Goal: Task Accomplishment & Management: Manage account settings

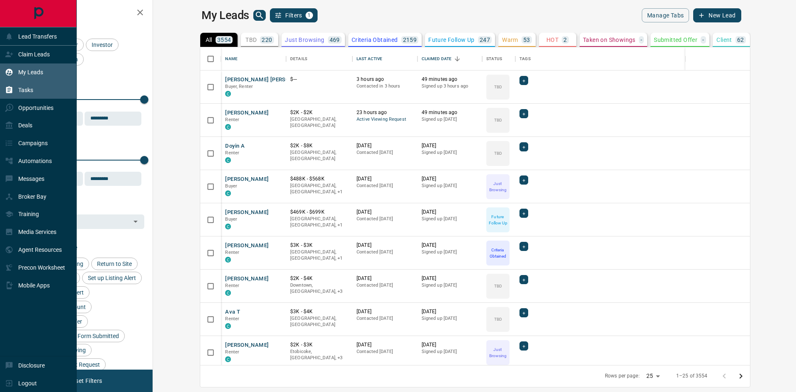
scroll to position [311, 633]
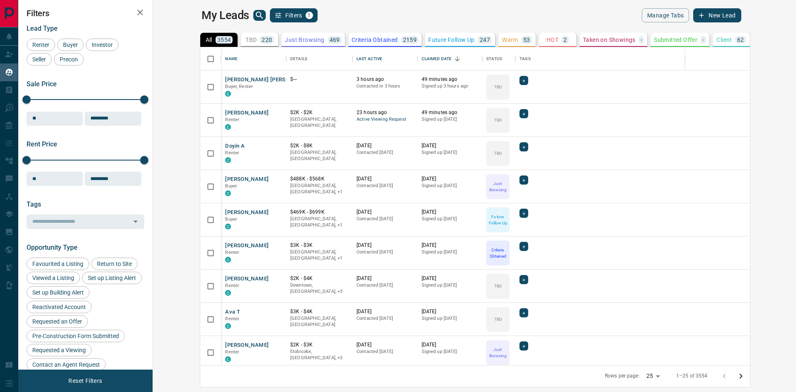
click at [546, 39] on p "HOT" at bounding box center [552, 40] width 12 height 6
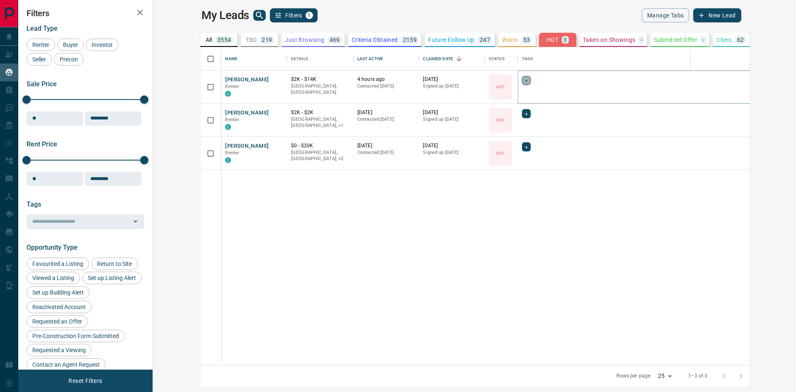
click at [525, 80] on span "+" at bounding box center [526, 80] width 3 height 8
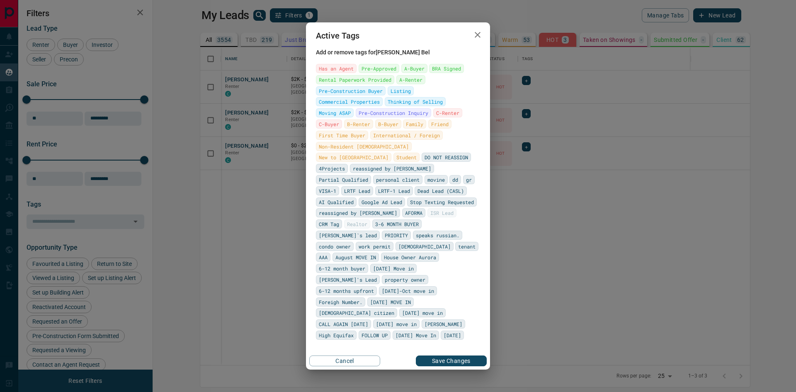
drag, startPoint x: 244, startPoint y: 227, endPoint x: 296, endPoint y: 162, distance: 82.8
click at [245, 226] on div "Active Tags Add or remove tags for [PERSON_NAME] Has an Agent Pre-Approved A-Bu…" at bounding box center [398, 196] width 796 height 392
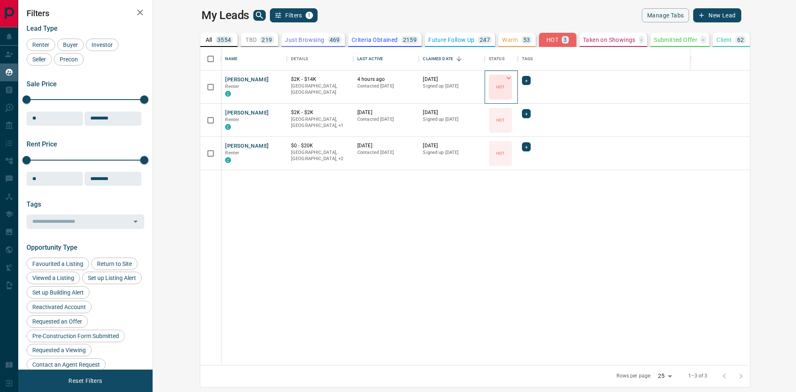
click at [489, 82] on div "HOT" at bounding box center [500, 87] width 23 height 25
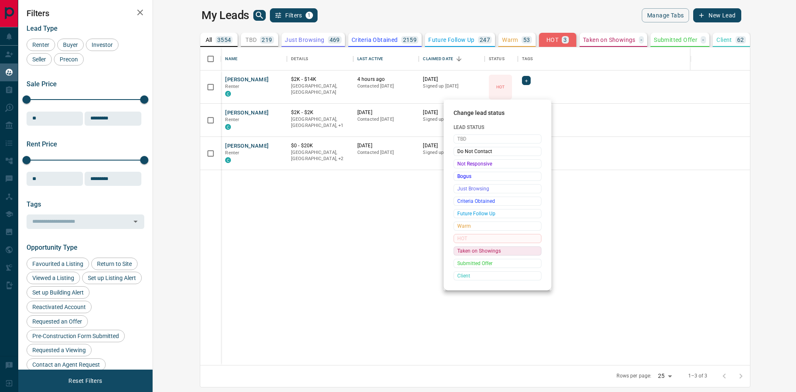
click at [479, 251] on span "Taken on Showings" at bounding box center [497, 251] width 80 height 8
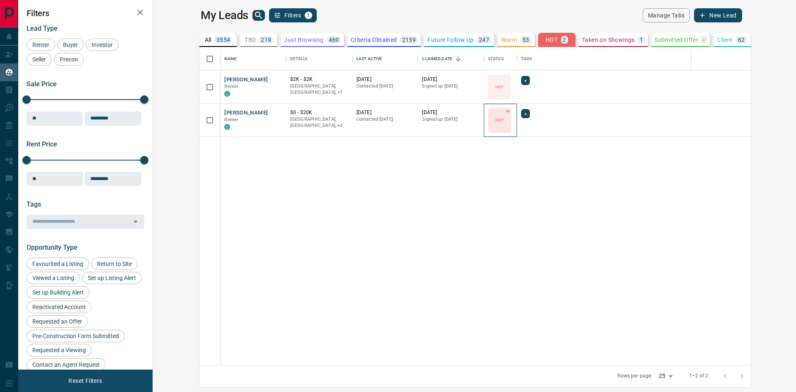
click at [504, 110] on icon at bounding box center [508, 111] width 8 height 8
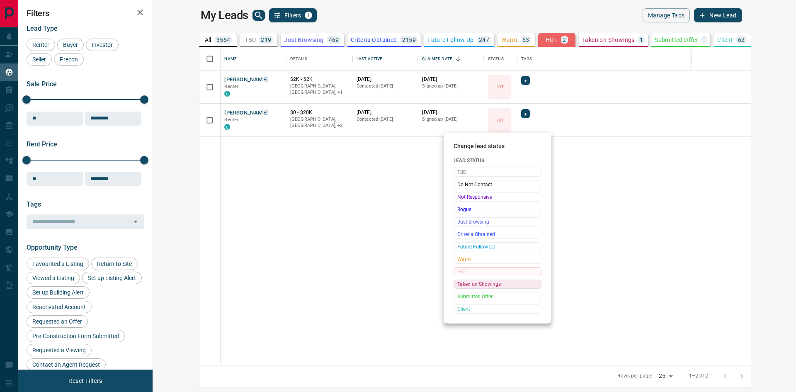
click at [490, 284] on span "Taken on Showings" at bounding box center [497, 284] width 80 height 8
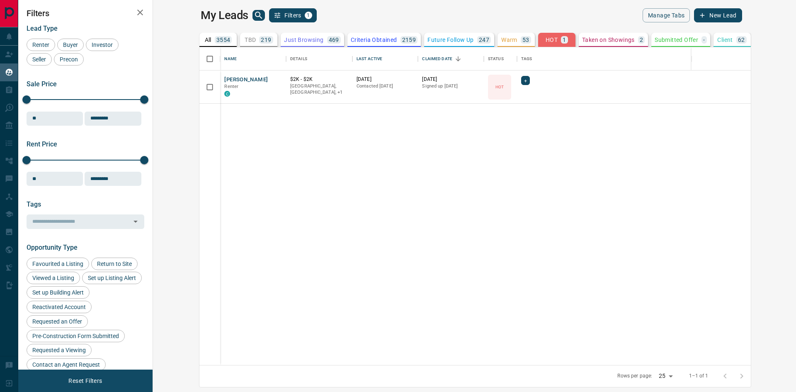
click at [717, 41] on p "Client" at bounding box center [724, 40] width 15 height 6
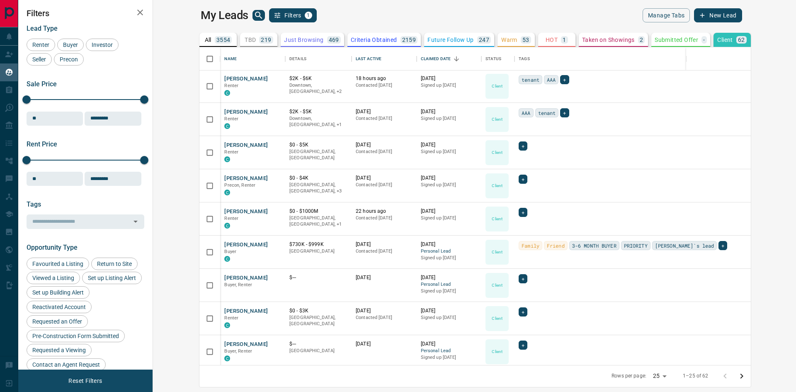
scroll to position [0, 0]
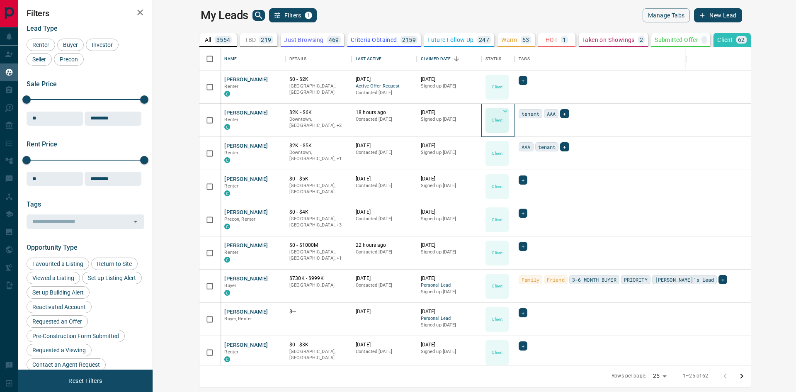
click at [501, 111] on icon at bounding box center [505, 111] width 8 height 8
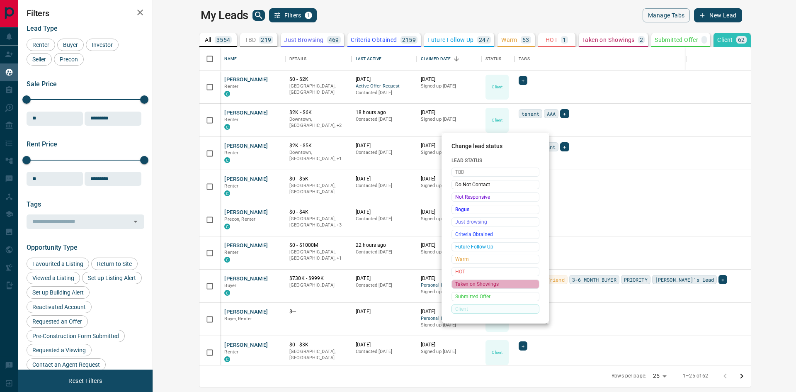
click at [475, 284] on span "Taken on Showings" at bounding box center [495, 284] width 80 height 8
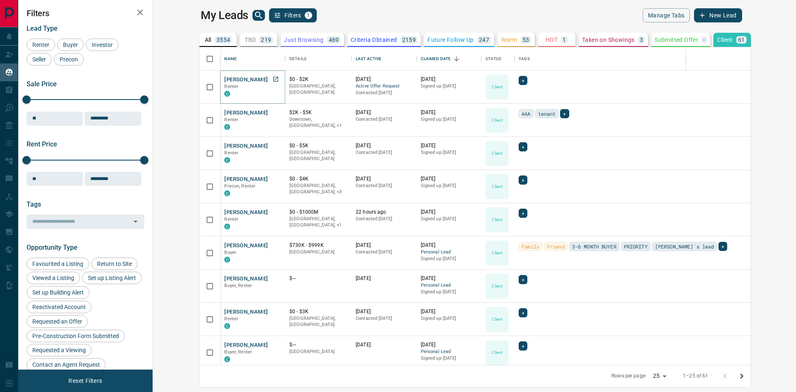
click at [224, 80] on button "[PERSON_NAME]" at bounding box center [246, 80] width 44 height 8
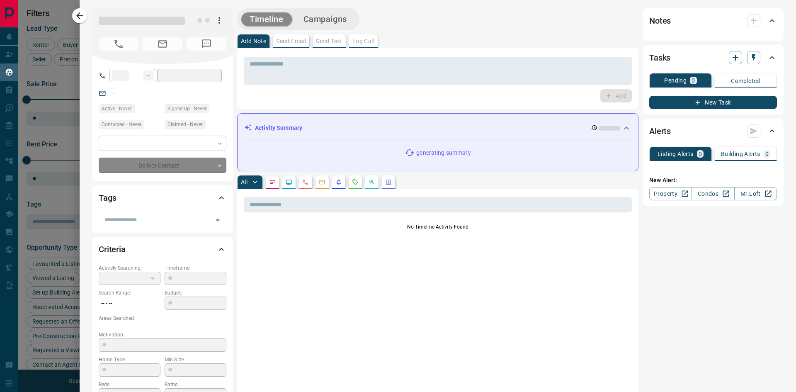
type input "**"
type input "**********"
type input "**"
type input "*"
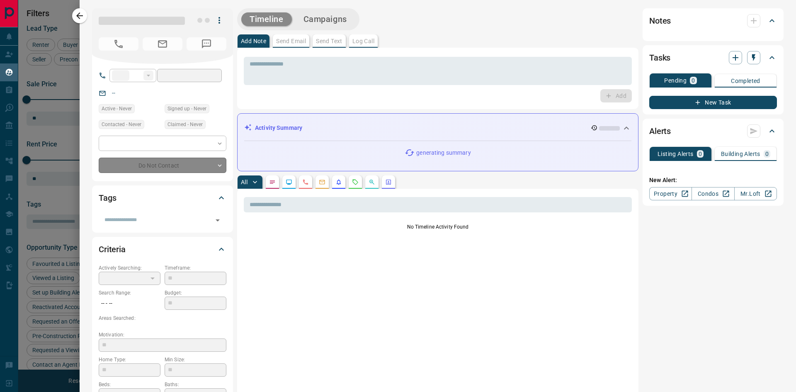
type input "**********"
type input "*******"
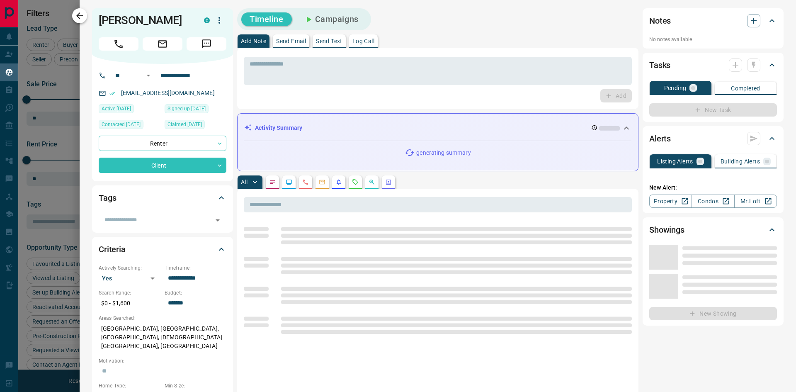
click at [78, 16] on icon "button" at bounding box center [79, 15] width 7 height 7
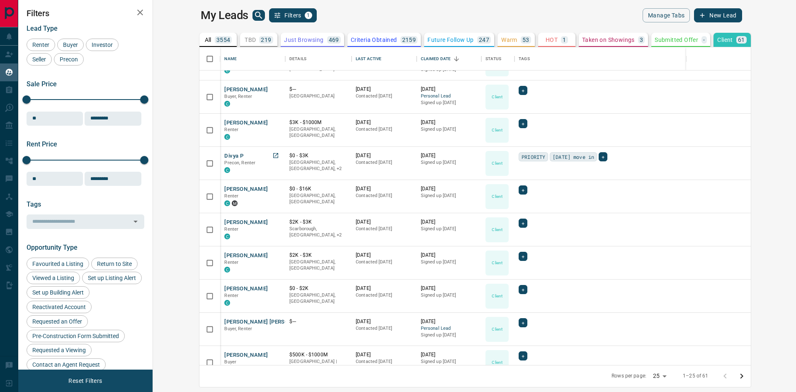
scroll to position [414, 0]
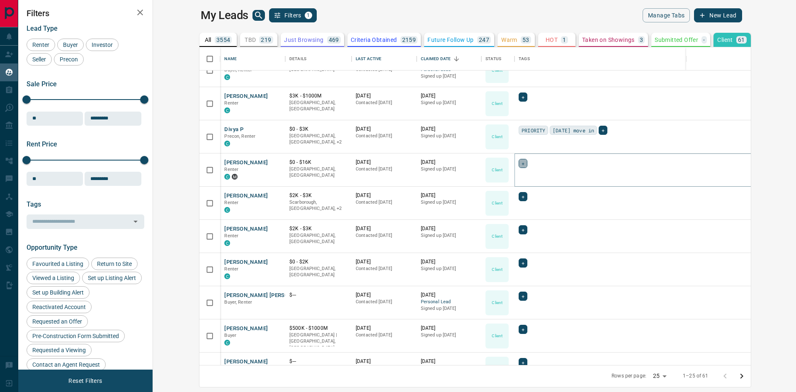
click at [519, 164] on div "+" at bounding box center [523, 163] width 9 height 9
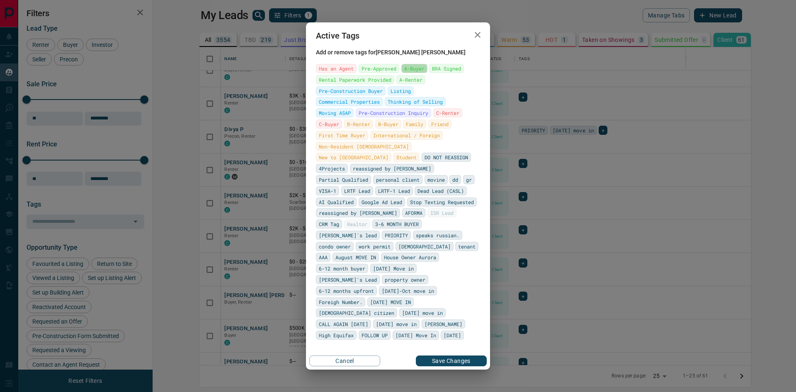
click at [408, 73] on span "A-Buyer" at bounding box center [414, 68] width 20 height 8
click at [399, 84] on span "A-Renter" at bounding box center [410, 79] width 23 height 8
drag, startPoint x: 462, startPoint y: 343, endPoint x: 474, endPoint y: 311, distance: 34.5
click at [461, 355] on button "Save Changes" at bounding box center [451, 360] width 71 height 11
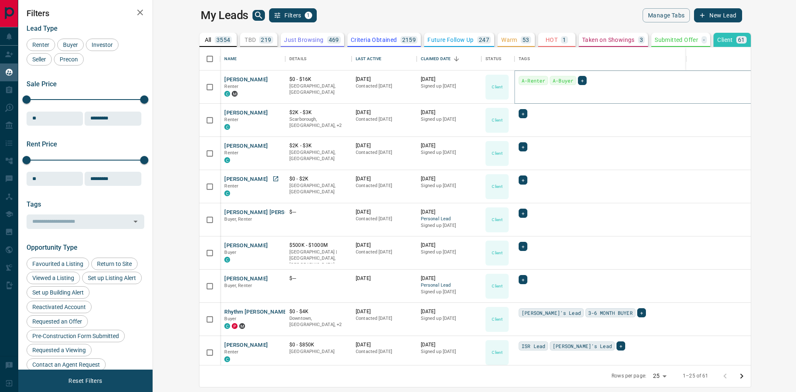
scroll to position [535, 0]
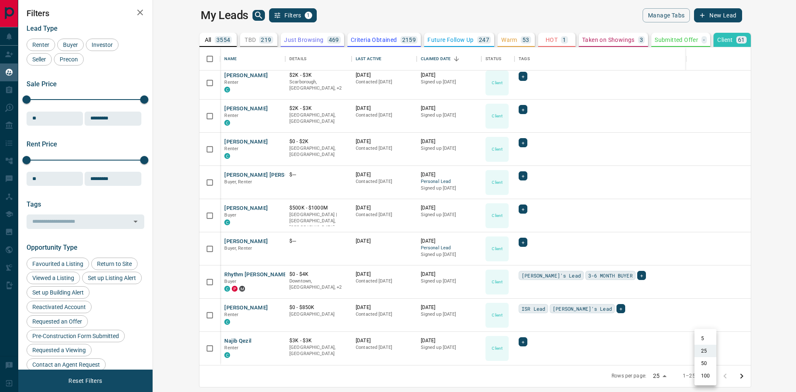
click at [710, 376] on body "Lead Transfers Claim Leads My Leads Tasks Opportunities Deals Campaigns Automat…" at bounding box center [398, 190] width 796 height 381
click at [706, 365] on li "50" at bounding box center [705, 363] width 22 height 12
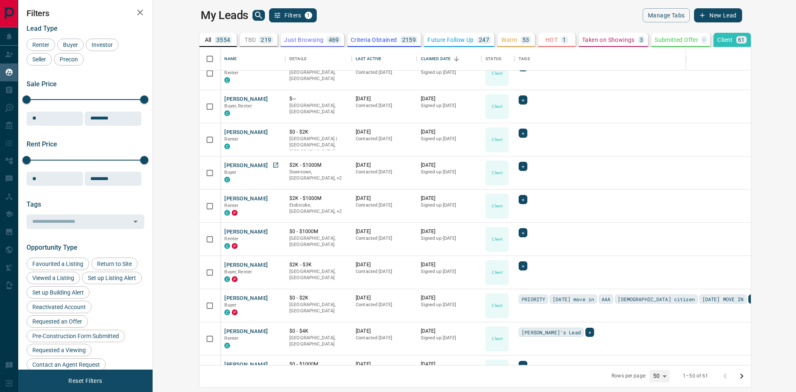
scroll to position [1364, 0]
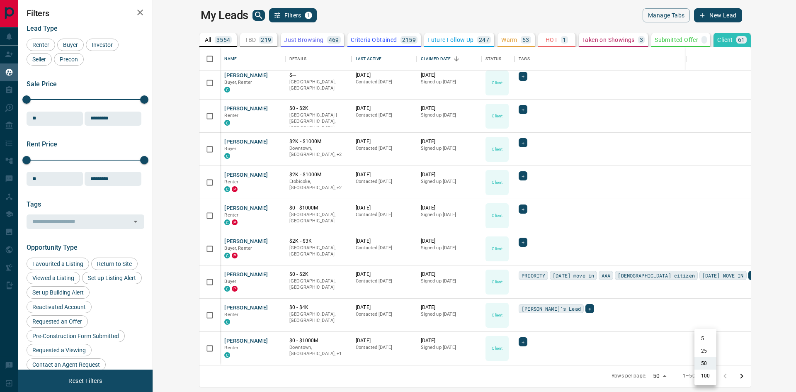
click at [712, 378] on body "Lead Transfers Claim Leads My Leads Tasks Opportunities Deals Campaigns Automat…" at bounding box center [398, 190] width 796 height 381
click at [702, 376] on li "100" at bounding box center [705, 375] width 22 height 12
type input "***"
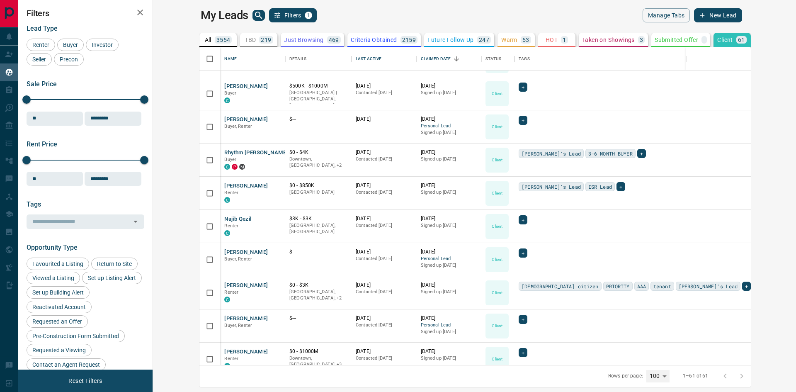
scroll to position [651, 0]
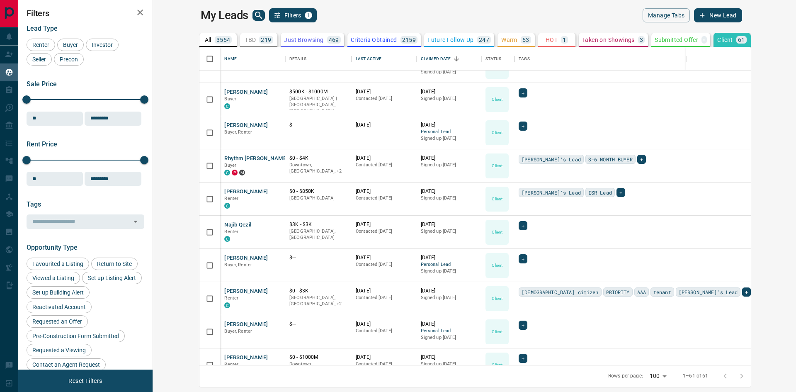
click at [254, 12] on icon "search button" at bounding box center [259, 15] width 10 height 10
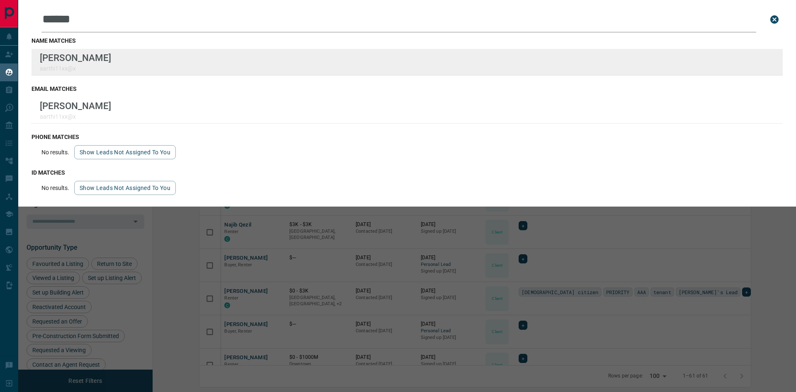
type input "******"
